Goal: Find specific fact: Find specific fact

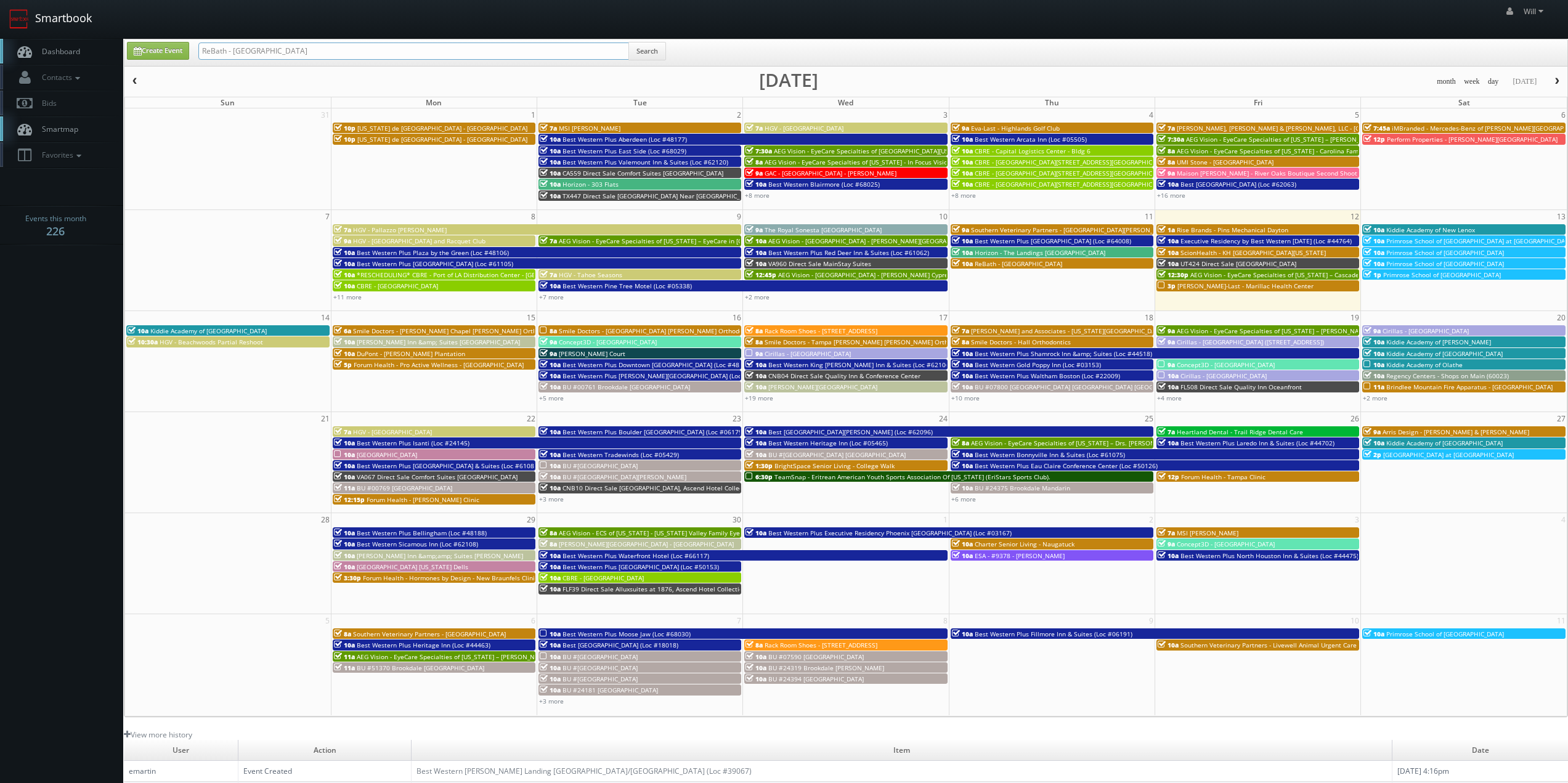
drag, startPoint x: 302, startPoint y: 52, endPoint x: 87, endPoint y: 25, distance: 216.7
click at [87, 25] on body "Smartbook Toggle Side Navigation Toggle Top Navigation Will Will Profile Logout…" at bounding box center [784, 485] width 1568 height 971
paste input "([DATE]) FL572 Direct Sale Quality Inn [GEOGRAPHIC_DATA] I-75"
drag, startPoint x: 241, startPoint y: 47, endPoint x: 0, endPoint y: 1, distance: 245.4
click at [0, 1] on body "Smartbook Toggle Side Navigation Toggle Top Navigation Will Will Profile Logout…" at bounding box center [784, 485] width 1568 height 971
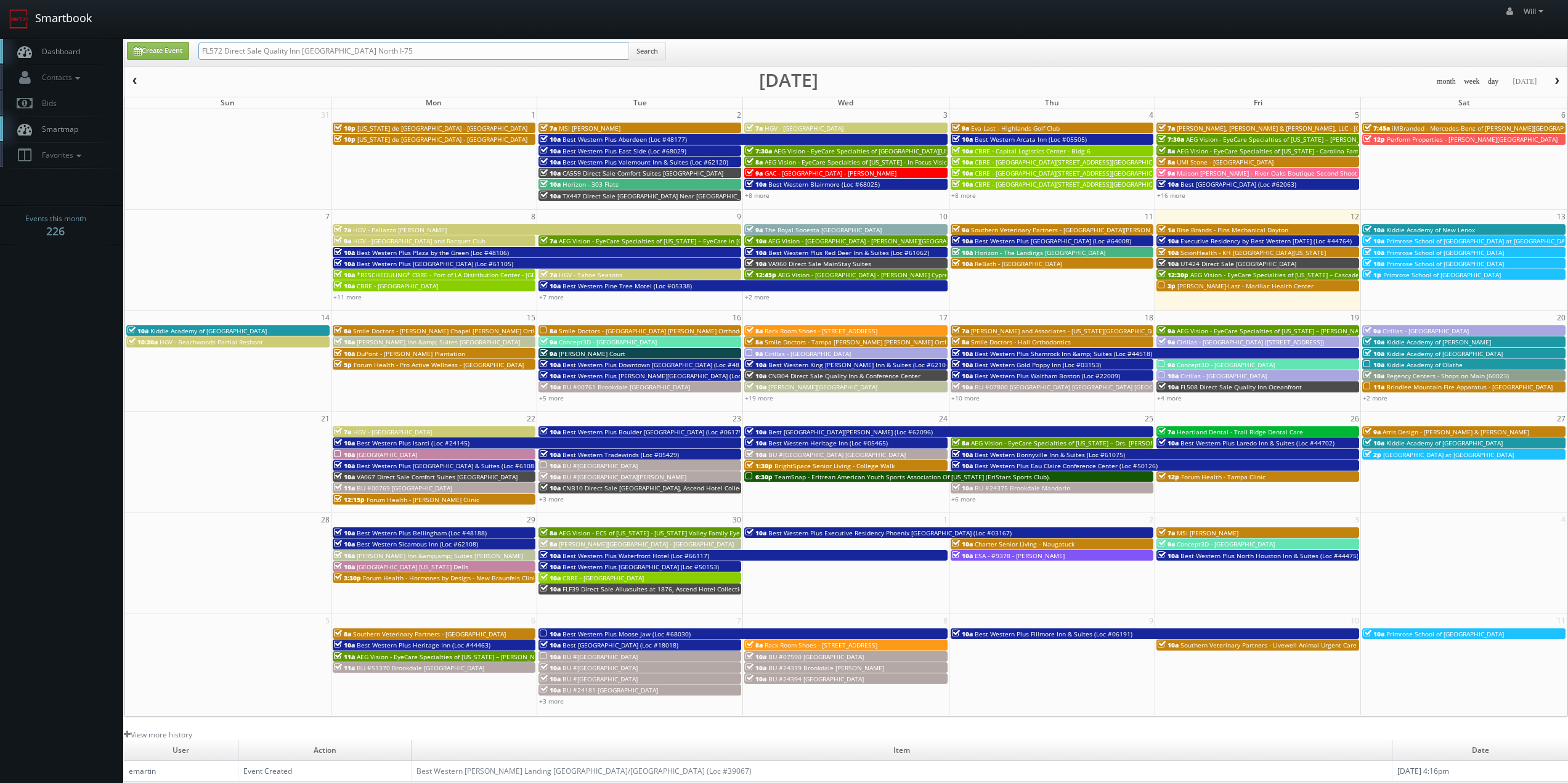
type input "FL572 Direct Sale Quality Inn [GEOGRAPHIC_DATA] North I-75"
click at [375, 48] on input "FL572 Direct Sale Quality Inn Brandenton North I-75" at bounding box center [413, 51] width 431 height 18
type input "FL572 Direct Sale Quality Inn Brandenton North I 75"
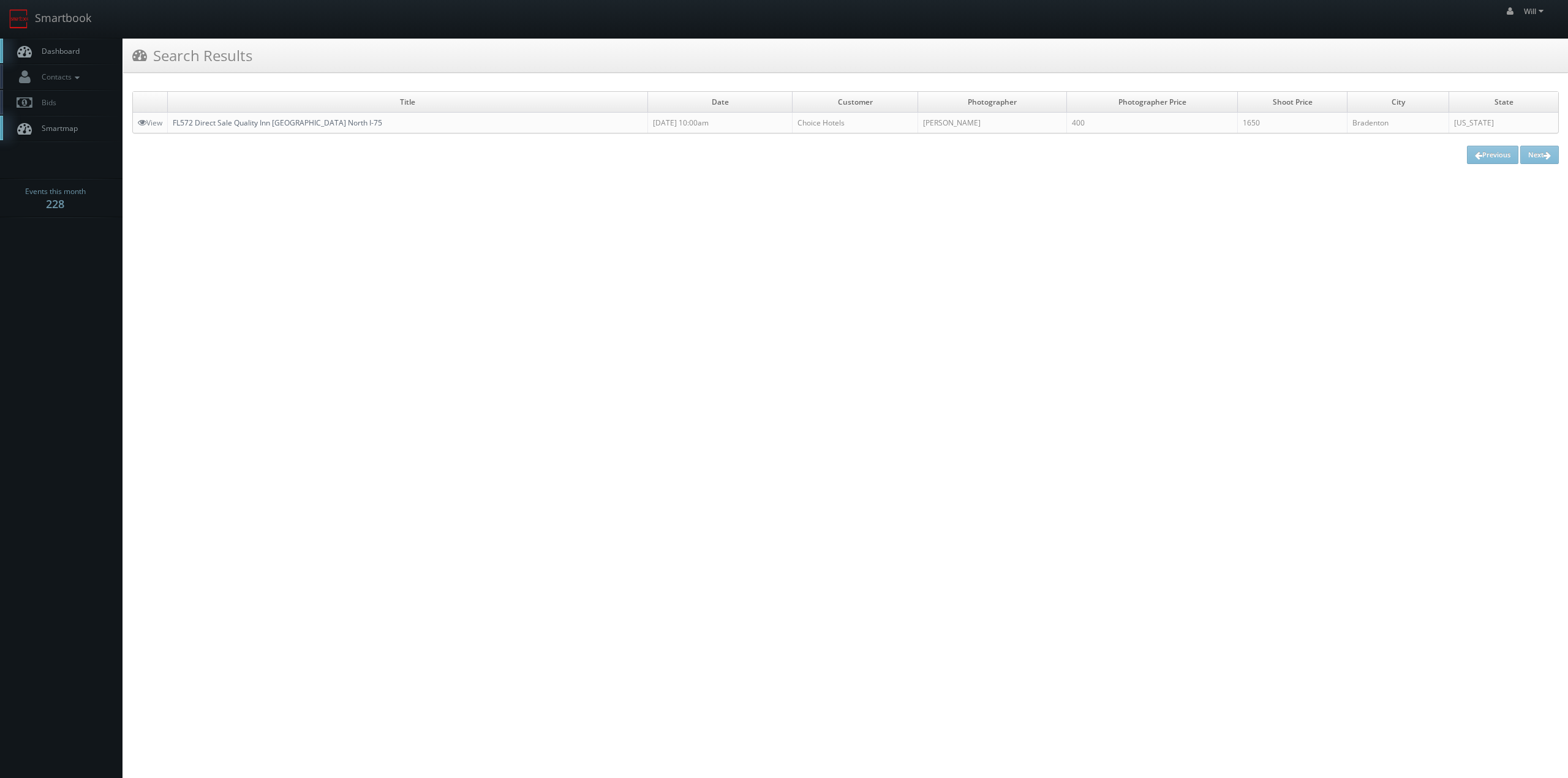
click at [298, 123] on link "FL572 Direct Sale Quality Inn [GEOGRAPHIC_DATA] North I-75" at bounding box center [278, 122] width 210 height 10
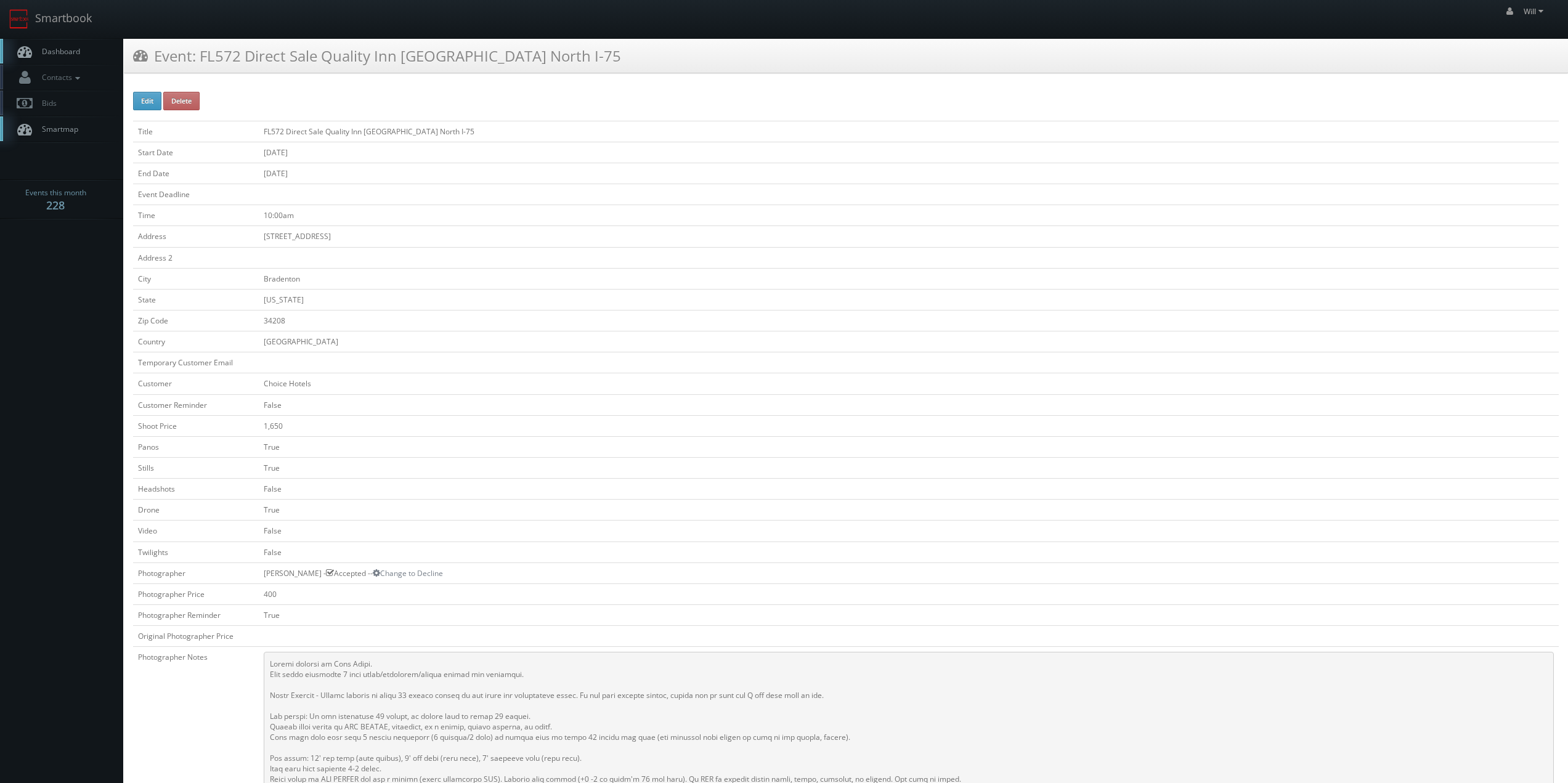
drag, startPoint x: 338, startPoint y: 236, endPoint x: 257, endPoint y: 233, distance: 81.1
click at [259, 233] on td "580 66th Street Court East" at bounding box center [909, 237] width 1300 height 21
copy td "580 66th Street Court East"
